Goal: Task Accomplishment & Management: Manage account settings

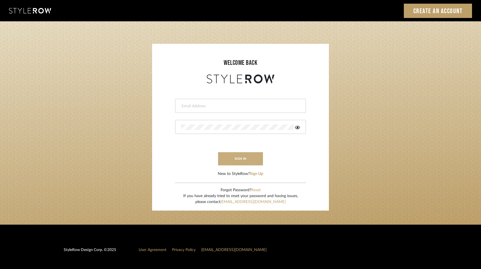
type input "[EMAIL_ADDRESS][DOMAIN_NAME]"
click at [227, 161] on button "sign in" at bounding box center [240, 158] width 45 height 13
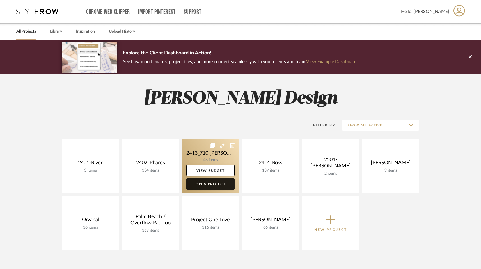
drag, startPoint x: 201, startPoint y: 206, endPoint x: 199, endPoint y: 188, distance: 18.1
click at [0, 0] on link at bounding box center [0, 0] width 0 height 0
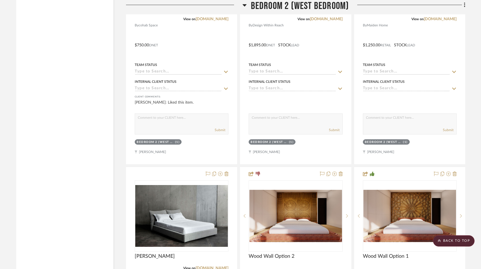
scroll to position [4111, 0]
